Goal: Check status: Check status

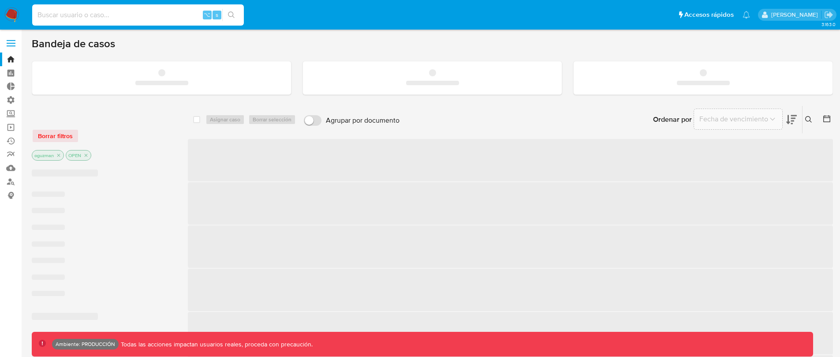
click at [132, 15] on input at bounding box center [138, 14] width 212 height 11
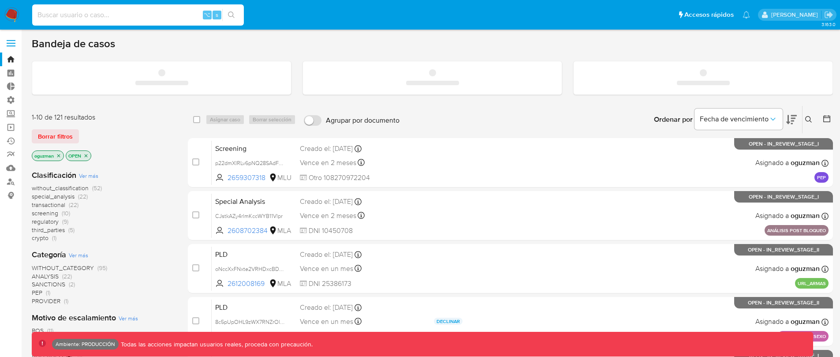
paste input "2425081116"
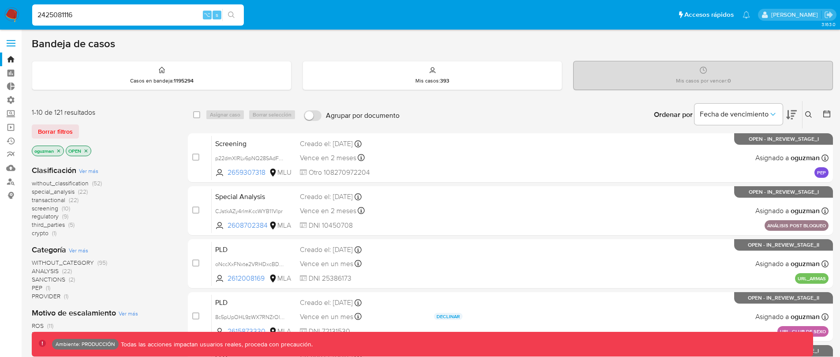
type input "2425081116"
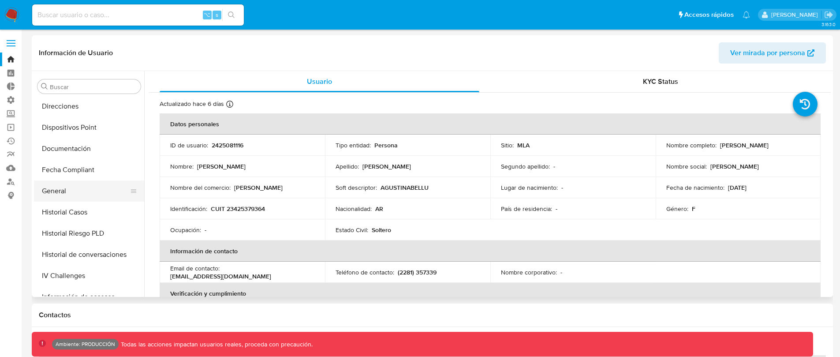
select select "10"
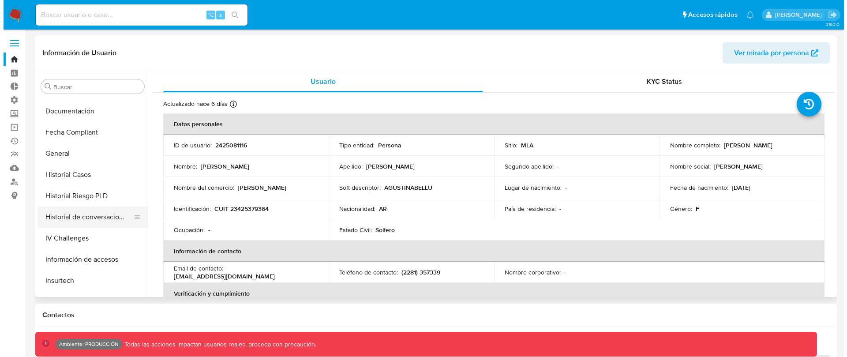
scroll to position [303, 0]
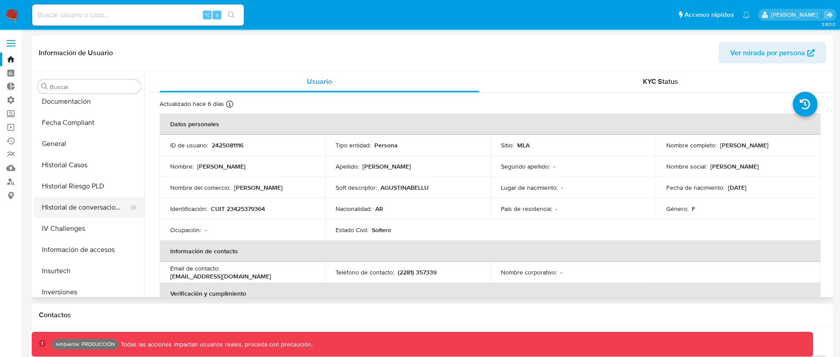
click at [105, 206] on button "Historial de conversaciones" at bounding box center [85, 207] width 103 height 21
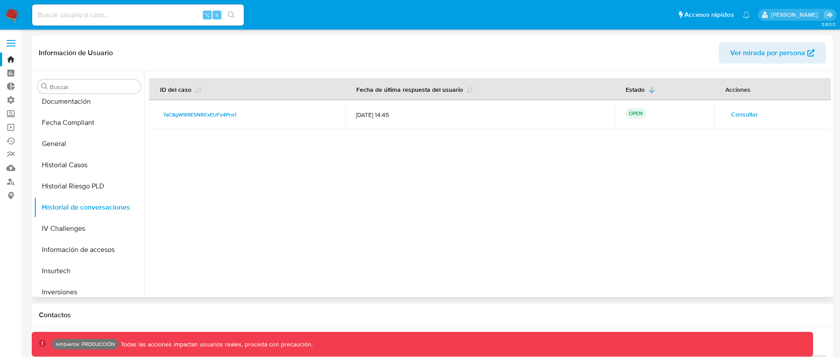
click at [739, 116] on span "Consultar" at bounding box center [744, 114] width 27 height 12
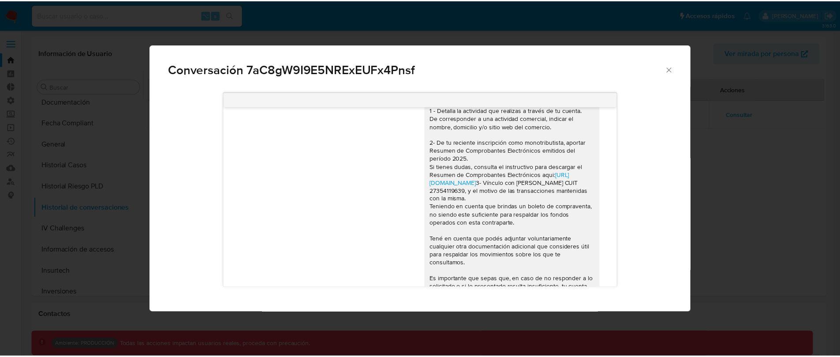
scroll to position [696, 0]
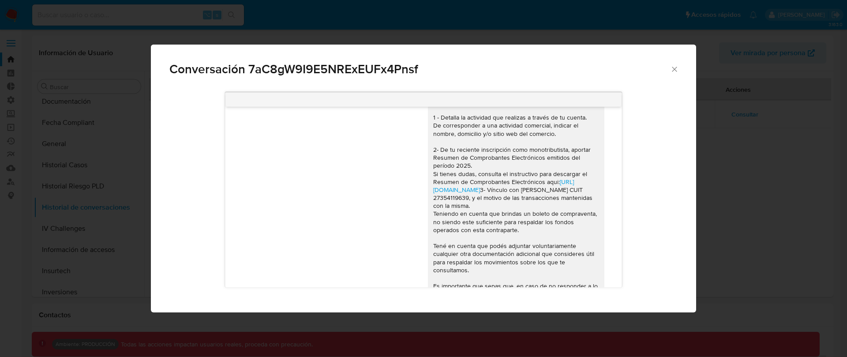
click at [674, 72] on icon "Cerrar" at bounding box center [674, 69] width 9 height 9
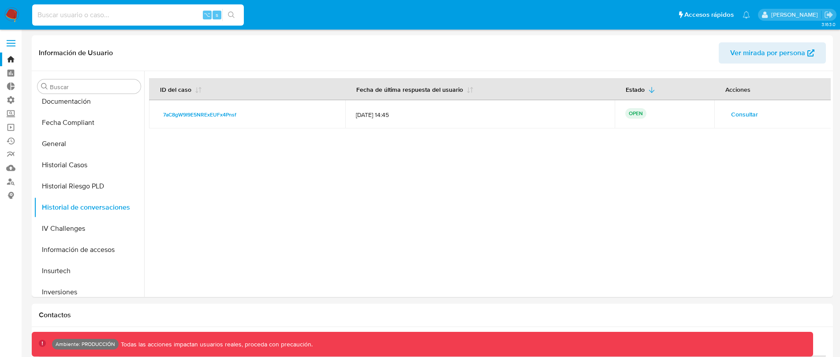
click at [165, 15] on input at bounding box center [138, 14] width 212 height 11
paste input "1866765103"
type input "1866765103"
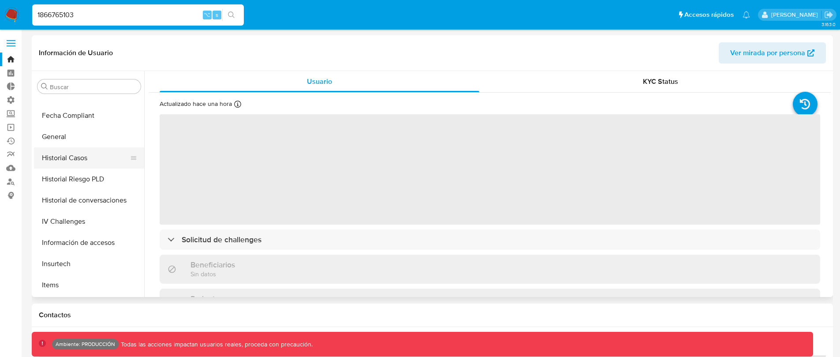
scroll to position [281, 0]
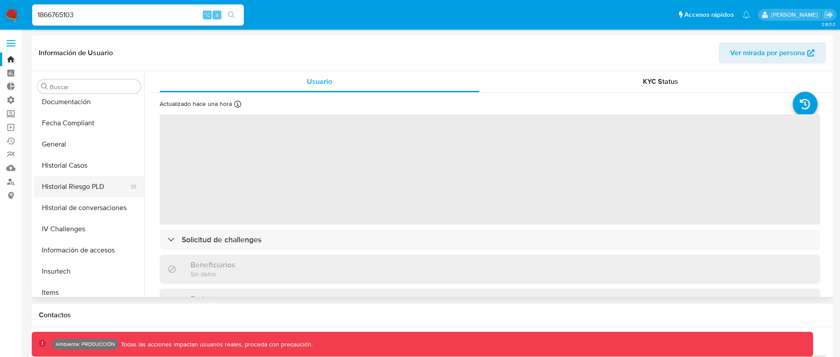
select select "10"
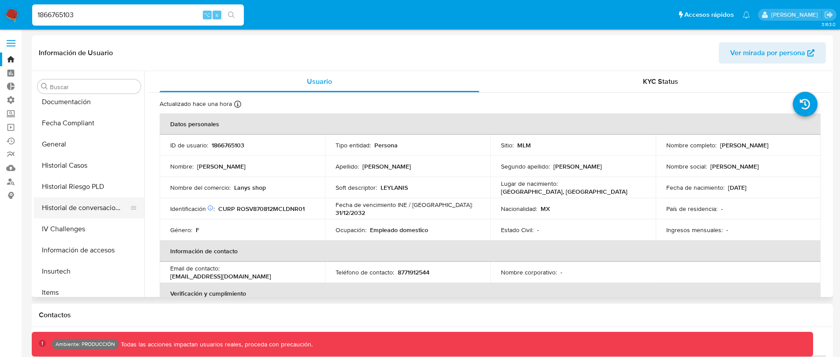
click at [97, 209] on button "Historial de conversaciones" at bounding box center [85, 207] width 103 height 21
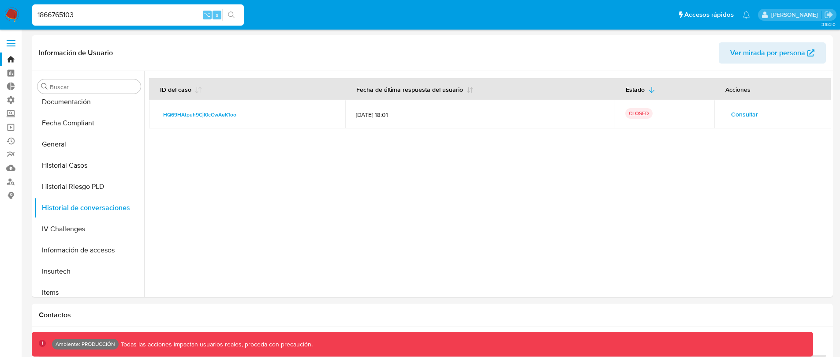
click at [161, 14] on input "1866765103" at bounding box center [138, 14] width 212 height 11
paste input "67631458"
type input "1676314583"
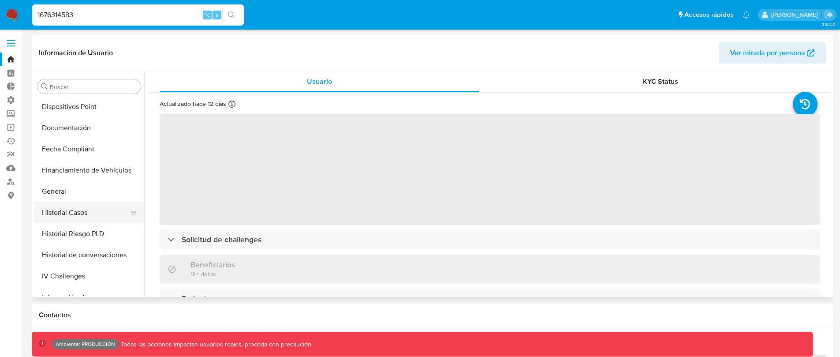
select select "10"
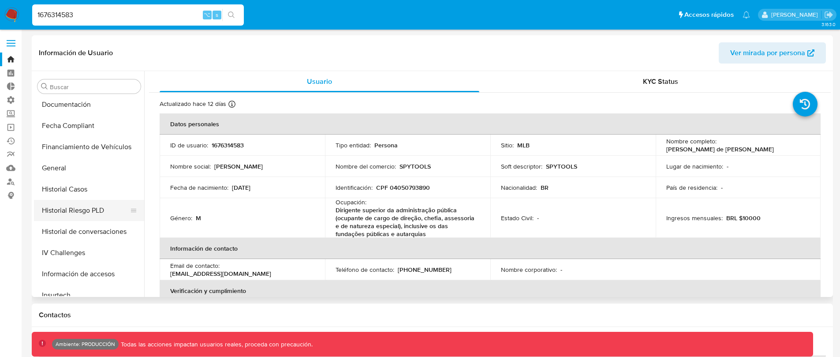
scroll to position [286, 0]
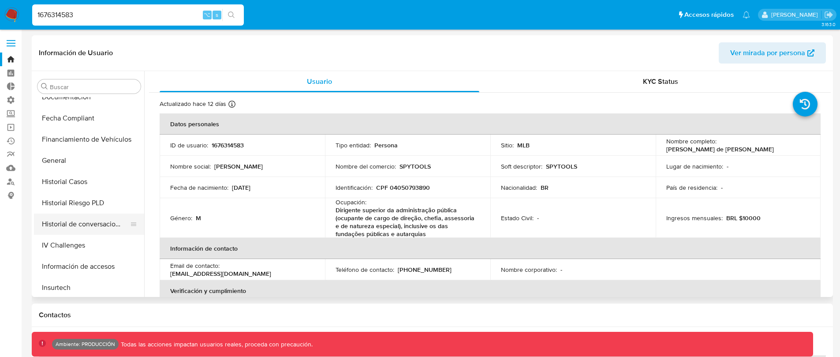
click at [99, 222] on button "Historial de conversaciones" at bounding box center [85, 223] width 103 height 21
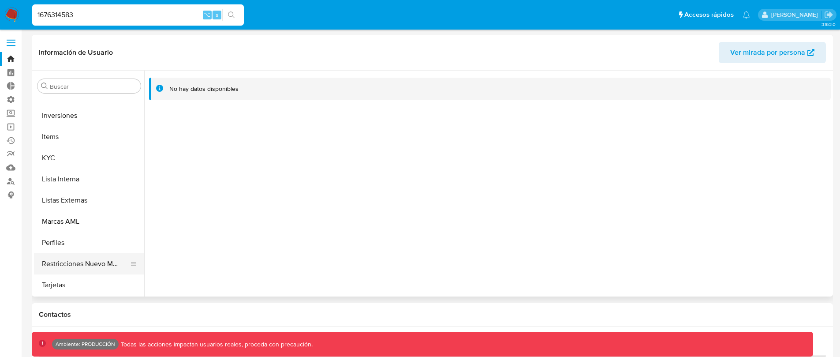
scroll to position [2, 0]
click at [89, 265] on button "Restricciones Nuevo Mundo" at bounding box center [85, 262] width 103 height 21
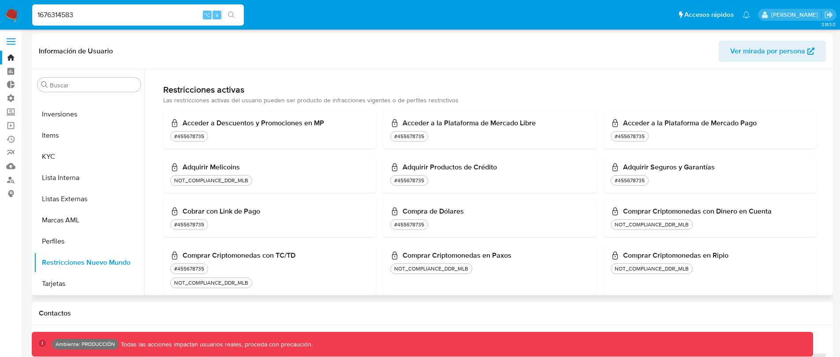
scroll to position [0, 0]
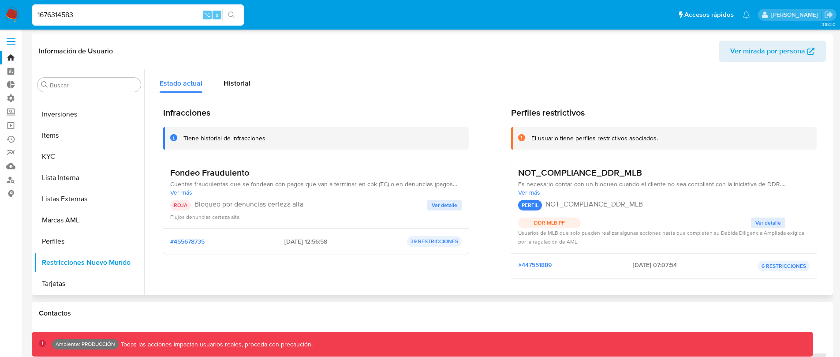
click at [442, 205] on span "Ver detalle" at bounding box center [445, 205] width 26 height 9
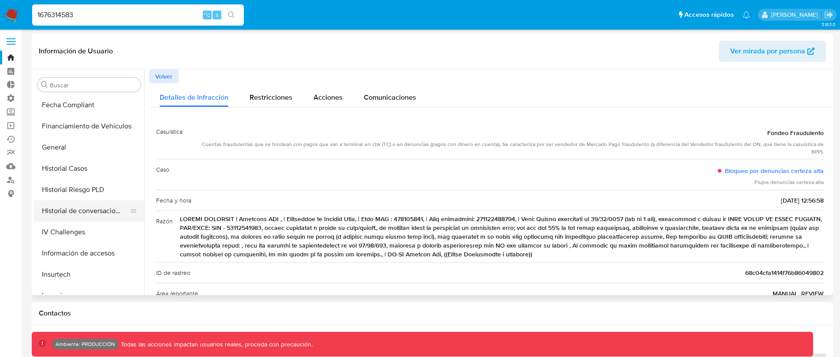
scroll to position [257, 0]
click at [92, 207] on button "Historial Casos" at bounding box center [85, 208] width 103 height 21
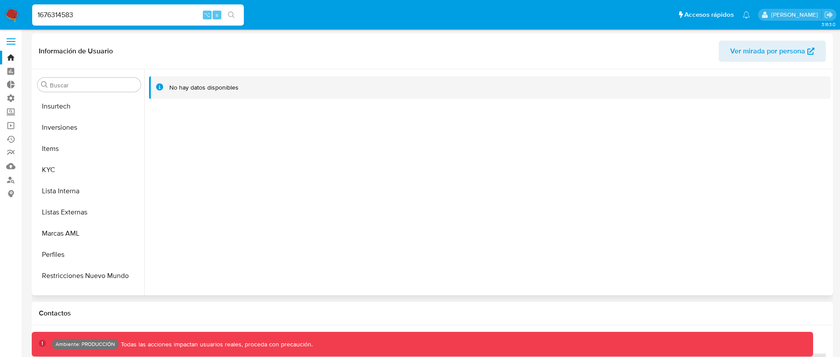
scroll to position [15, 0]
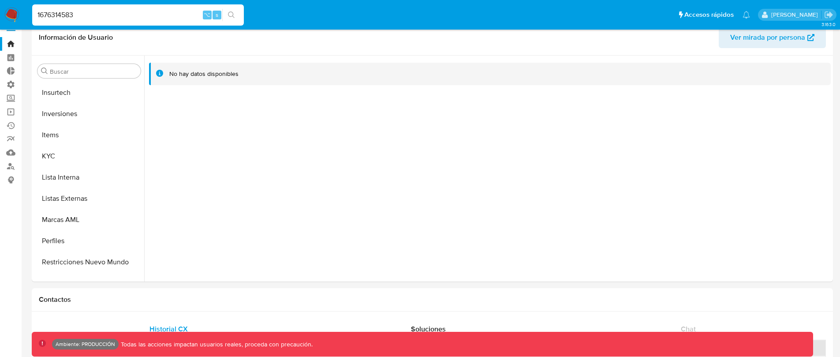
click at [124, 15] on input "1676314583" at bounding box center [138, 14] width 212 height 11
paste input "MVaxqEk6oUNWBWKZiHodMC30"
type input "MVaxqEk6oUNWBWKZiHodMC30"
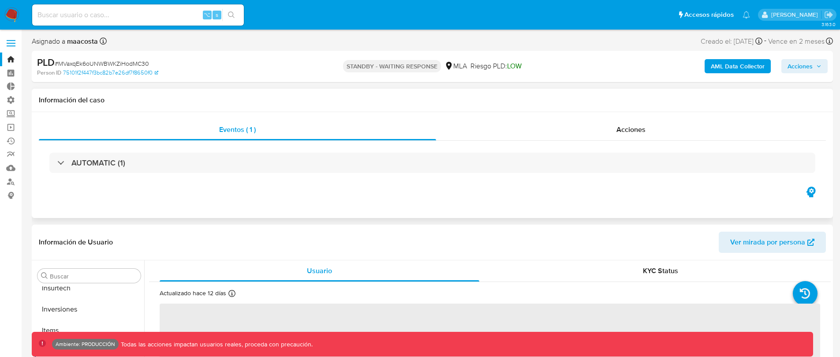
scroll to position [479, 0]
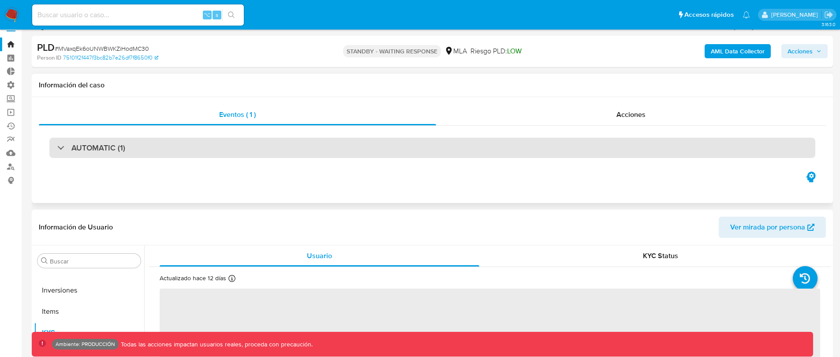
select select "10"
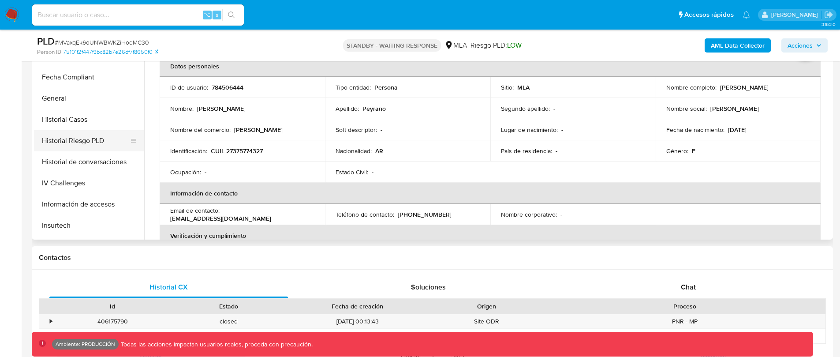
scroll to position [272, 0]
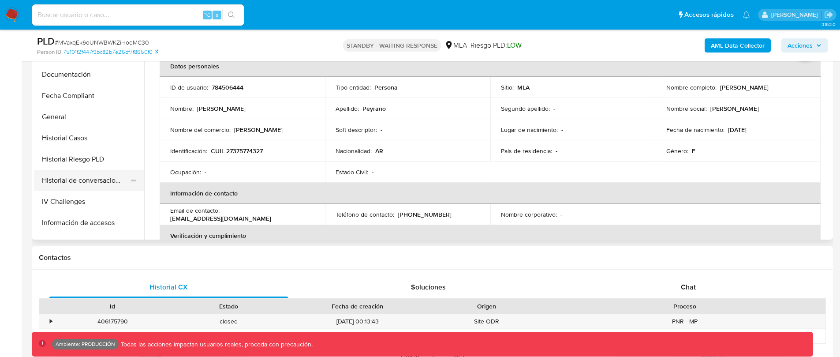
click at [104, 174] on button "Historial de conversaciones" at bounding box center [85, 180] width 103 height 21
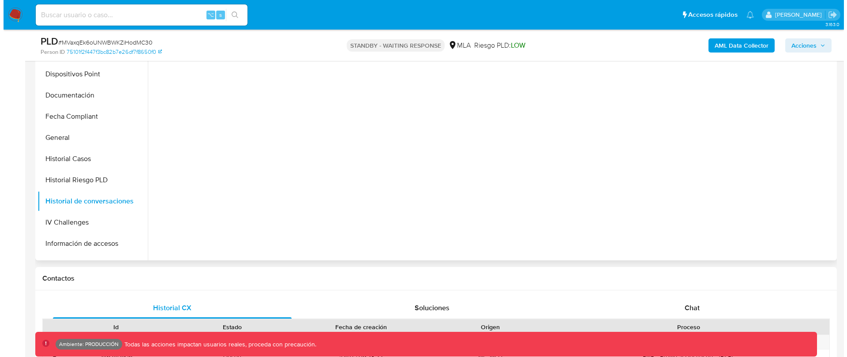
scroll to position [190, 0]
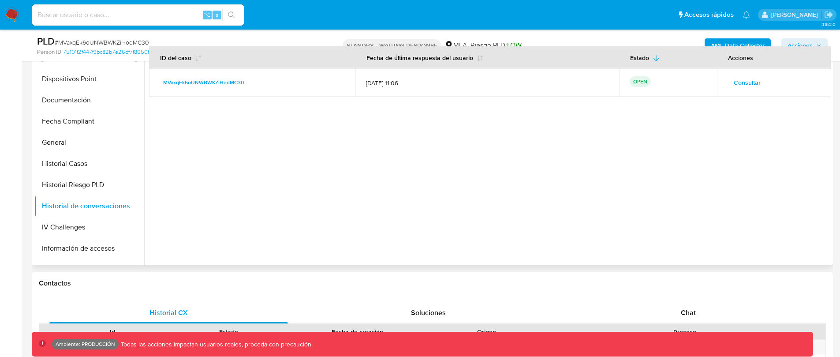
click at [745, 81] on span "Consultar" at bounding box center [747, 82] width 27 height 12
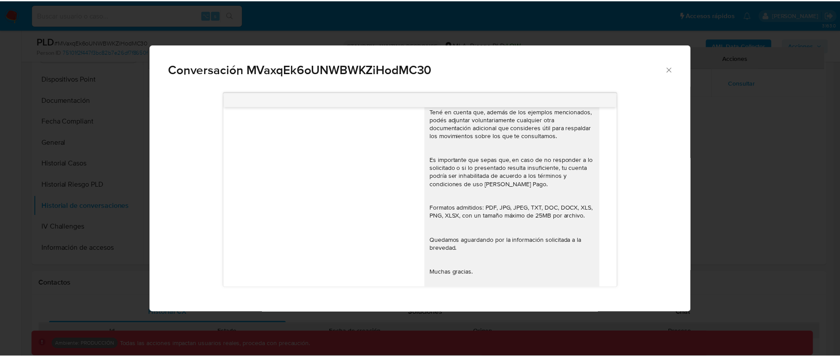
scroll to position [862, 0]
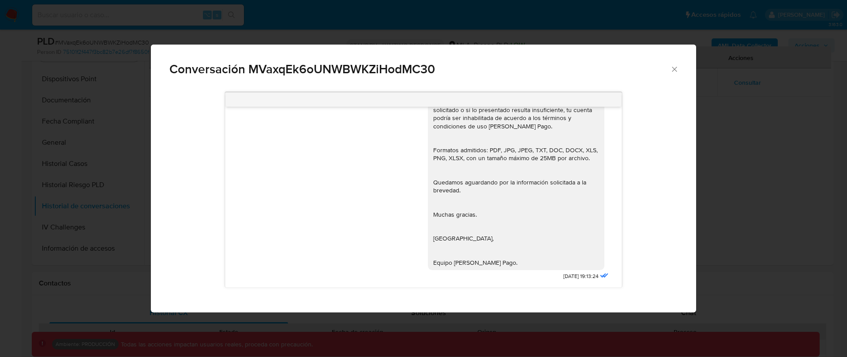
click at [674, 72] on icon "Cerrar" at bounding box center [674, 69] width 9 height 9
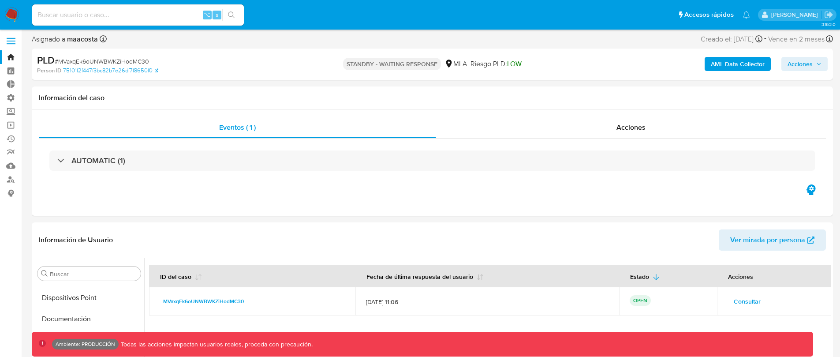
scroll to position [0, 0]
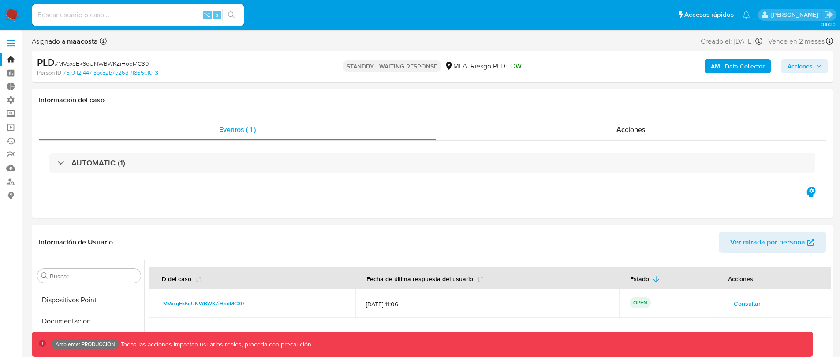
click at [174, 12] on input at bounding box center [138, 14] width 212 height 11
paste input "pF1ZIUGLkDLe8iBWGK2dmHE7"
type input "pF1ZIUGLkDLe8iBWGK2dmHE7"
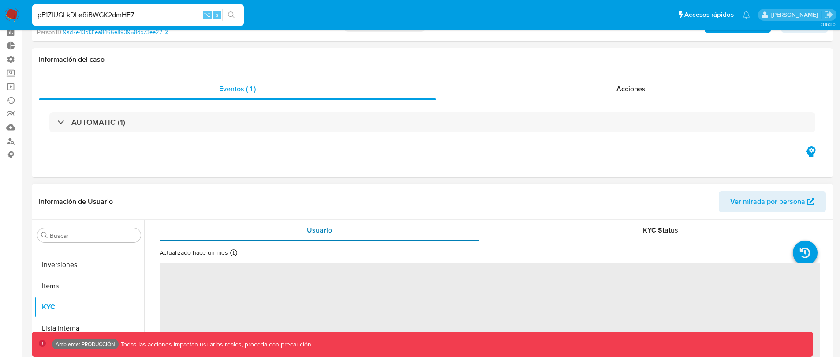
scroll to position [111, 0]
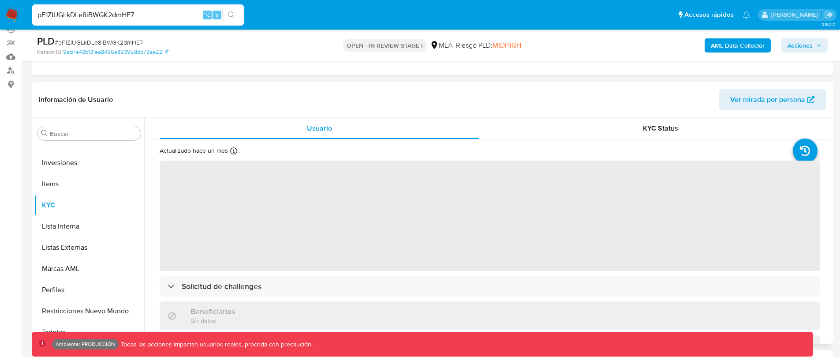
select select "10"
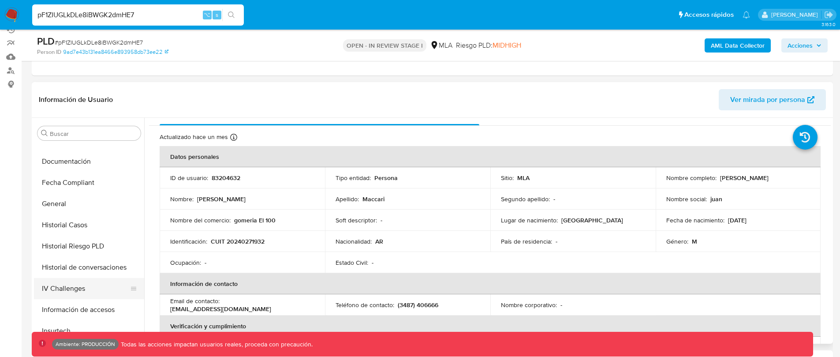
scroll to position [291, 0]
click at [110, 266] on button "Historial de conversaciones" at bounding box center [85, 265] width 103 height 21
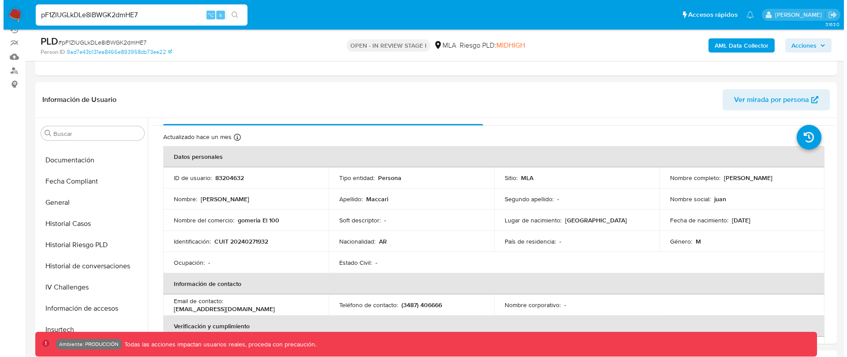
scroll to position [0, 0]
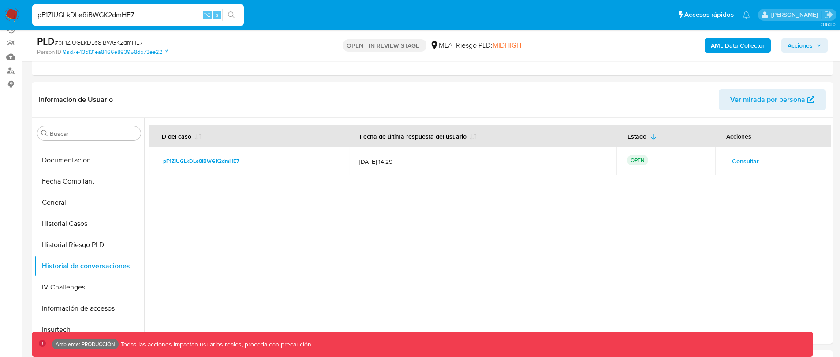
click at [742, 163] on span "Consultar" at bounding box center [745, 161] width 27 height 12
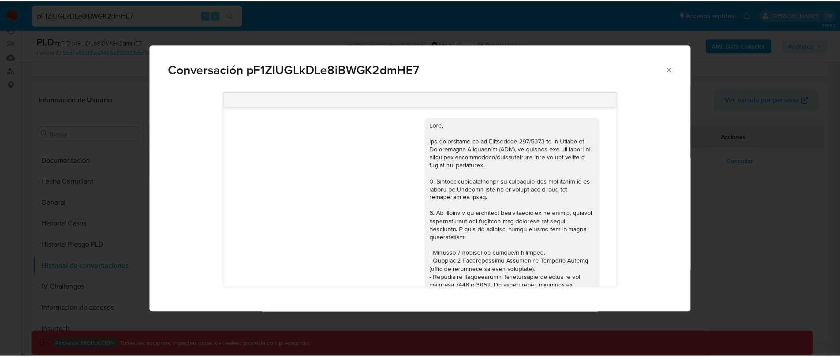
scroll to position [813, 0]
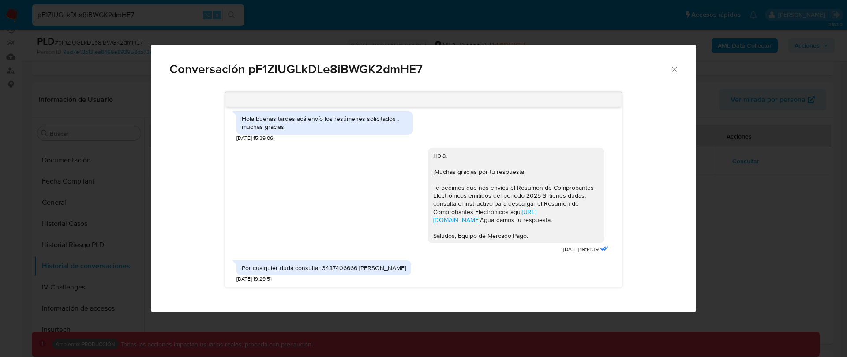
click at [671, 68] on icon "Cerrar" at bounding box center [674, 69] width 9 height 9
